Goal: Find specific page/section: Find specific page/section

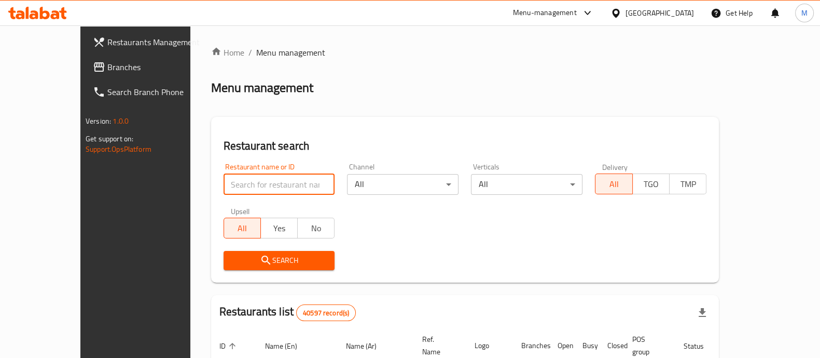
click at [224, 180] on input "search" at bounding box center [280, 184] width 112 height 21
type input "smash it"
click button "Search" at bounding box center [280, 260] width 112 height 19
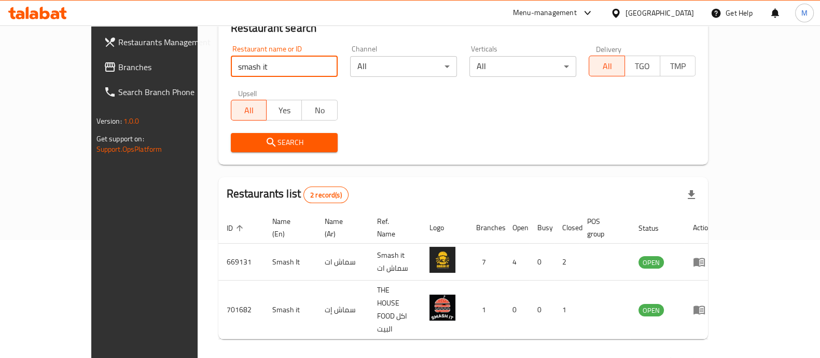
scroll to position [121, 0]
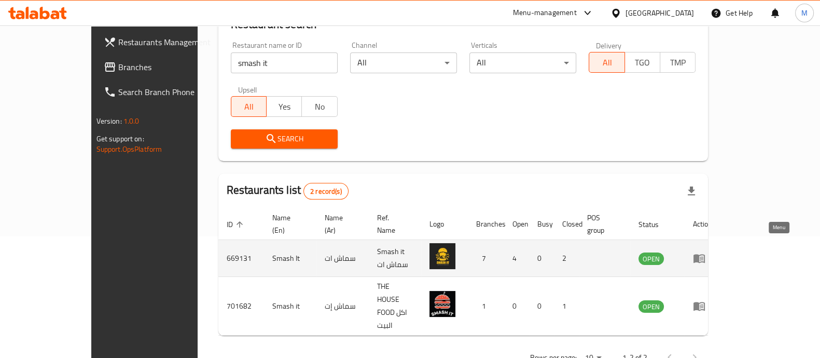
click at [705, 254] on icon "enhanced table" at bounding box center [699, 258] width 11 height 9
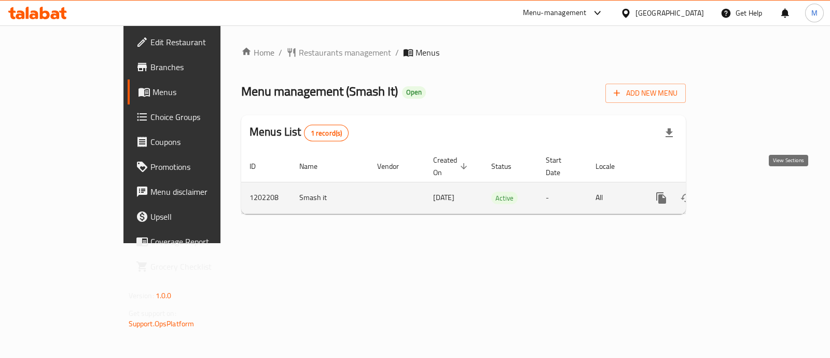
click at [741, 193] on icon "enhanced table" at bounding box center [736, 197] width 9 height 9
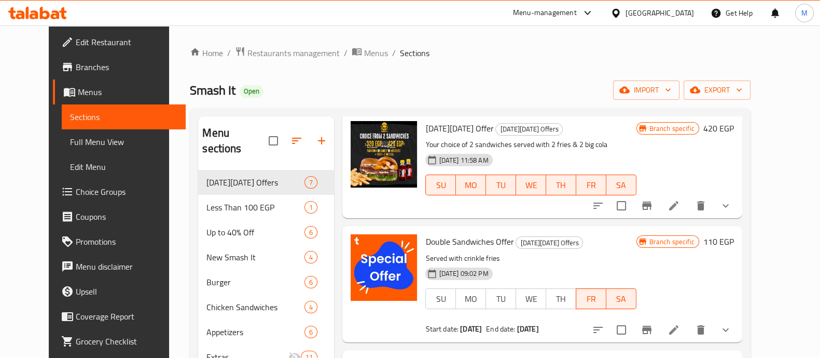
scroll to position [39, 0]
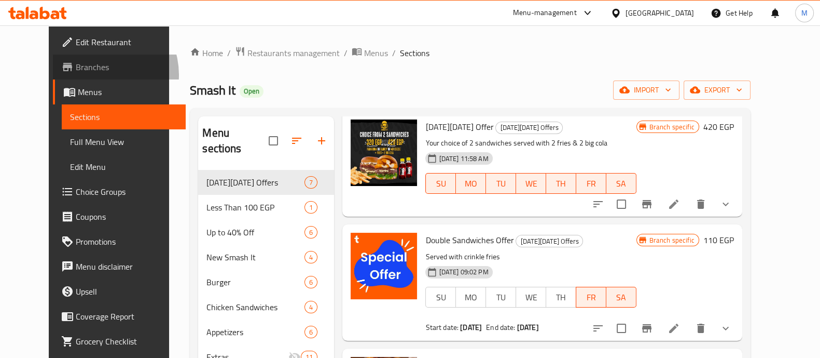
click at [53, 75] on link "Branches" at bounding box center [119, 66] width 133 height 25
